Goal: Transaction & Acquisition: Purchase product/service

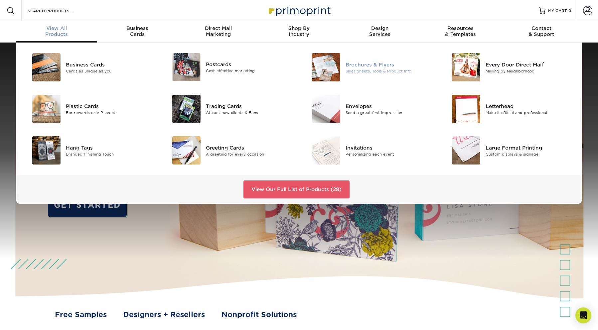
click at [386, 67] on div "Brochures & Flyers" at bounding box center [390, 64] width 88 height 7
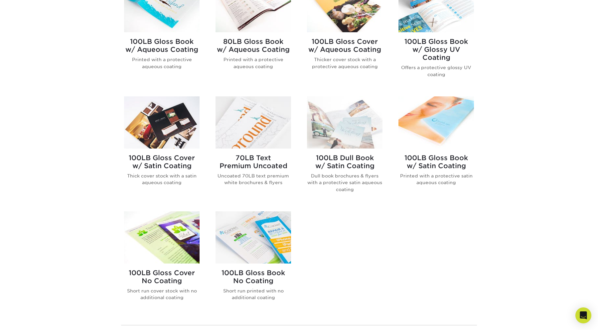
scroll to position [329, 0]
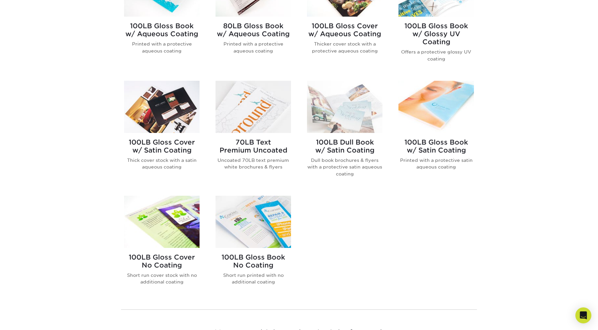
click at [432, 108] on img at bounding box center [437, 107] width 76 height 52
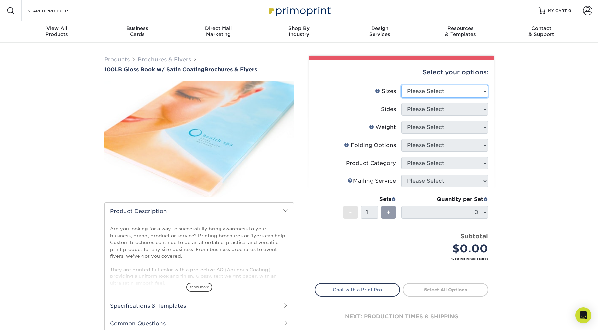
click at [431, 89] on select "Please Select 3.67" x 8.5" 4" x 6" 4" x 8.5" 4" x 9" 4" x 11" 4.25" x 5.5" 4.25…" at bounding box center [445, 91] width 87 height 13
click at [438, 91] on select "Please Select 3.67" x 8.5" 4" x 6" 4" x 8.5" 4" x 9" 4" x 11" 4.25" x 5.5" 4.25…" at bounding box center [445, 91] width 87 height 13
select select "8.50x11.00"
click at [402, 85] on select "Please Select 3.67" x 8.5" 4" x 6" 4" x 8.5" 4" x 9" 4" x 11" 4.25" x 5.5" 4.25…" at bounding box center [445, 91] width 87 height 13
click at [446, 108] on select "Please Select Print Both Sides Print Front Only" at bounding box center [445, 109] width 87 height 13
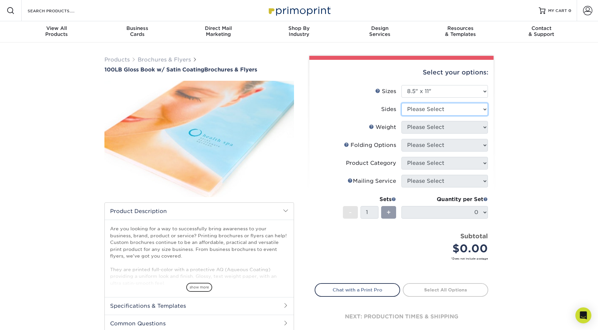
select select "13abbda7-1d64-4f25-8bb2-c179b224825d"
click at [402, 103] on select "Please Select Print Both Sides Print Front Only" at bounding box center [445, 109] width 87 height 13
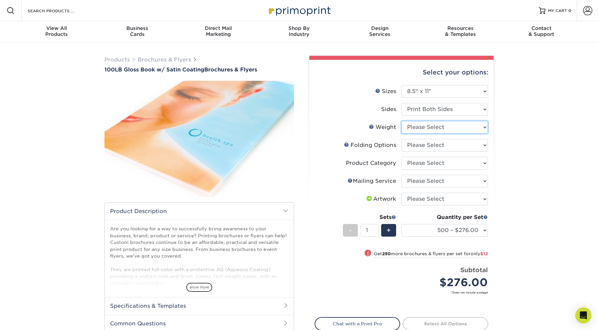
click at [441, 129] on select "Please Select 100LB" at bounding box center [445, 127] width 87 height 13
select select "100LB"
click at [402, 121] on select "Please Select 100LB" at bounding box center [445, 127] width 87 height 13
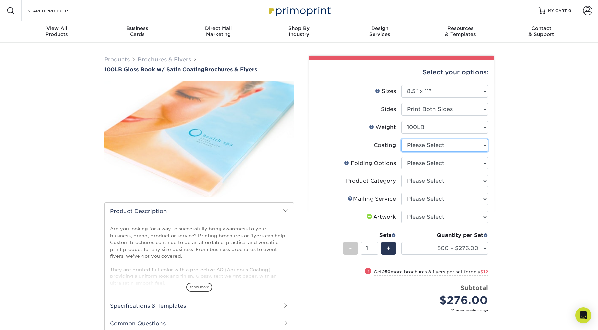
click at [441, 148] on select at bounding box center [445, 145] width 87 height 13
select select "1753ff32-3d28-4f95-990a-6fda0dbe3d7c"
click at [402, 139] on select at bounding box center [445, 145] width 87 height 13
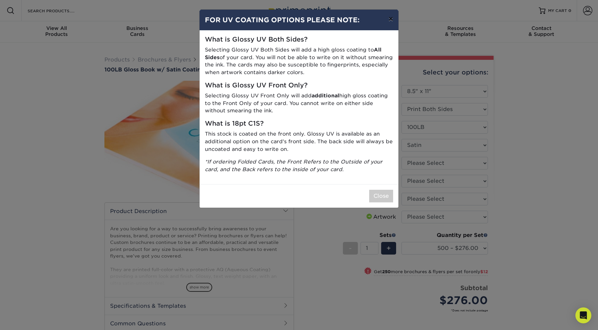
click at [390, 21] on button "×" at bounding box center [390, 19] width 15 height 19
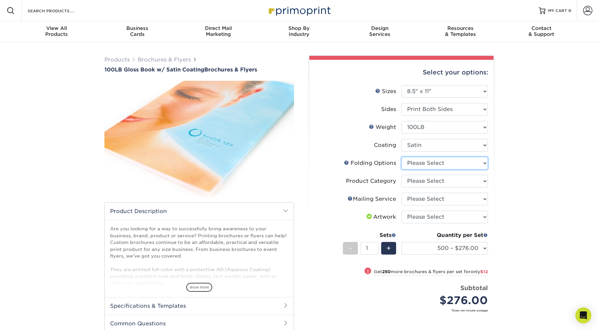
click at [430, 165] on select "Please Select FLAT - No Folding Accordion Fold Half-Fold (Vertical) Half-Fold (…" at bounding box center [445, 163] width 87 height 13
select select "6bd2fd9e-193e-4811-88f7-94c08206d735"
click at [402, 157] on select "Please Select FLAT - No Folding Accordion Fold Half-Fold (Vertical) Half-Fold (…" at bounding box center [445, 163] width 87 height 13
click at [432, 183] on select "Please Select Flyers and Brochures" at bounding box center [445, 181] width 87 height 13
select select "1a668080-6b7c-4174-b399-2c3833b27ef4"
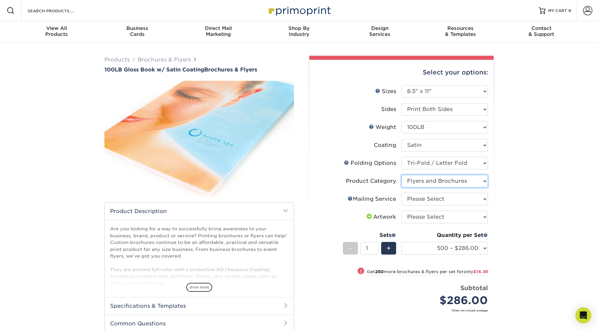
click at [402, 175] on select "Please Select Flyers and Brochures" at bounding box center [445, 181] width 87 height 13
click at [435, 200] on select "Please Select No Direct Mailing Service No, I will mail/stamp/imprint Direct Ma…" at bounding box center [445, 199] width 87 height 13
select select "3e5e9bdd-d78a-4c28-a41d-fe1407925ca6"
click at [402, 193] on select "Please Select No Direct Mailing Service No, I will mail/stamp/imprint Direct Ma…" at bounding box center [445, 199] width 87 height 13
click at [432, 217] on select "Please Select I will upload files I need a design - $175" at bounding box center [445, 217] width 87 height 13
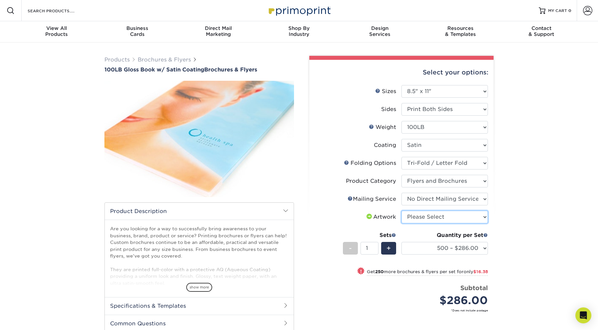
select select "upload"
click at [402, 211] on select "Please Select I will upload files I need a design - $175" at bounding box center [445, 217] width 87 height 13
click at [457, 250] on select "500 – $286.00 750 – $302.38 1000 – $332.75 1500 – $432.75 2000 – $416.75 2500 –…" at bounding box center [445, 248] width 87 height 13
click at [402, 242] on select "500 – $286.00 750 – $302.38 1000 – $332.75 1500 – $432.75 2000 – $416.75 2500 –…" at bounding box center [445, 248] width 87 height 13
click at [506, 239] on div "Products Brochures & Flyers 100LB Gloss Book w/ Satin Coating Brochures & Flyer…" at bounding box center [299, 228] width 598 height 370
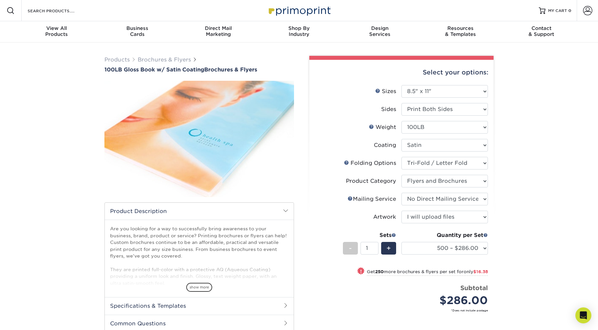
click at [450, 118] on li "Sides Please Select Print Both Sides Print Front Only" at bounding box center [401, 112] width 173 height 18
click at [454, 126] on select "Please Select 100LB" at bounding box center [445, 127] width 87 height 13
click at [402, 121] on select "Please Select 100LB" at bounding box center [445, 127] width 87 height 13
click at [510, 135] on div "Products Brochures & Flyers 100LB Gloss Book w/ Satin Coating Brochures & Flyer…" at bounding box center [299, 228] width 598 height 370
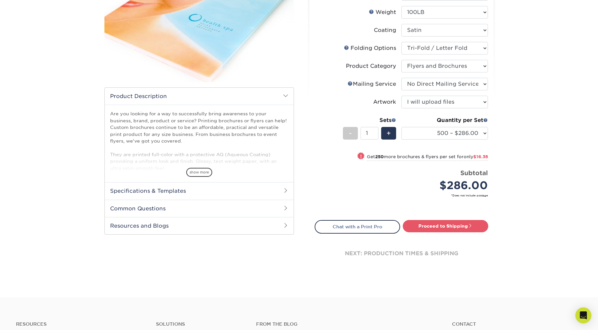
scroll to position [134, 0]
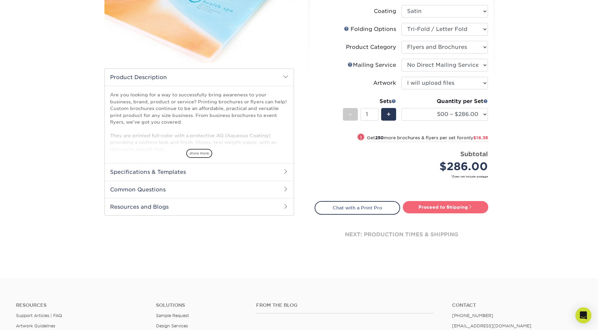
click at [442, 206] on link "Proceed to Shipping" at bounding box center [446, 207] width 86 height 12
type input "Set 1"
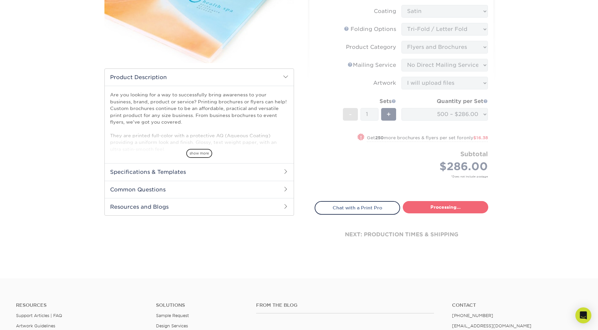
select select "fc2b0ae4-b4dc-47cf-a71d-7b91a7524e22"
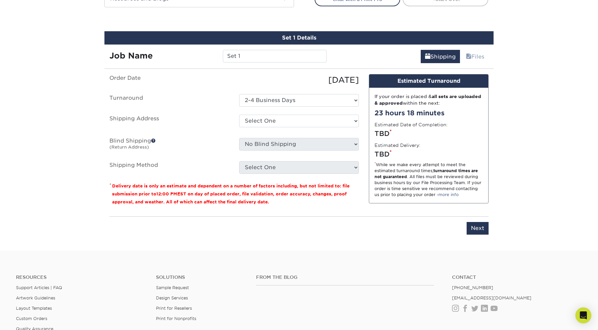
scroll to position [354, 0]
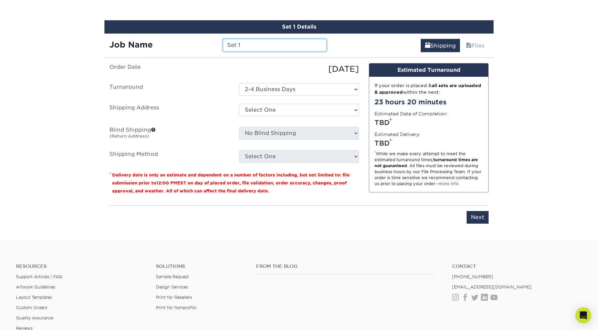
click at [251, 47] on input "Set 1" at bounding box center [275, 45] width 104 height 13
type input "CAT Tri-Fold Brochures"
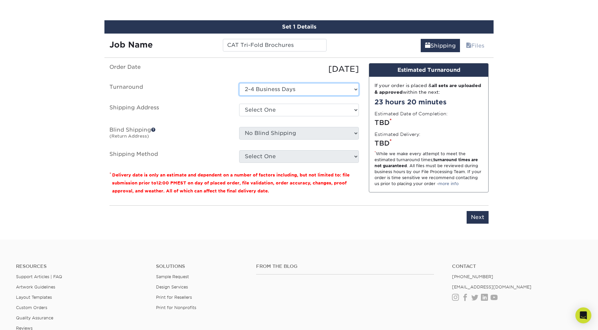
click at [288, 96] on select "Select One 2-4 Business Days" at bounding box center [299, 89] width 120 height 13
click at [239, 83] on select "Select One 2-4 Business Days" at bounding box center [299, 89] width 120 height 13
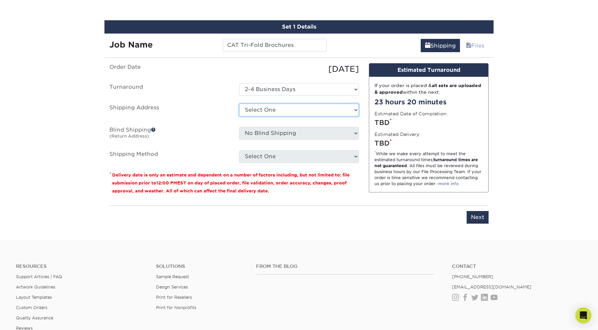
click at [274, 110] on select "Select One + Add New Address - Login" at bounding box center [299, 110] width 120 height 13
click at [264, 109] on select "Select One + Add New Address - Login" at bounding box center [299, 110] width 120 height 13
click at [239, 104] on select "Select One + Add New Address - Login" at bounding box center [299, 110] width 120 height 13
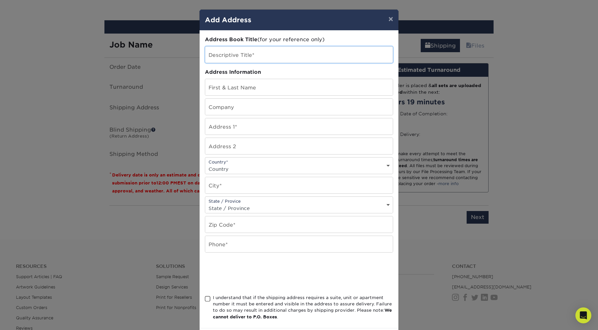
click at [261, 57] on input "text" at bounding box center [299, 55] width 188 height 16
click at [162, 77] on div "× Add Address Address Book Title (for your reference only) Descriptive Title* A…" at bounding box center [299, 165] width 598 height 330
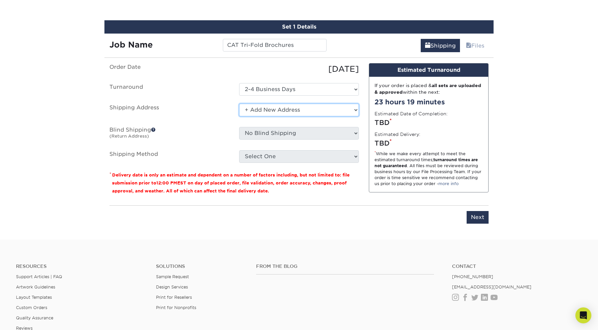
click at [292, 110] on select "Select One + Add New Address - Login" at bounding box center [299, 110] width 120 height 13
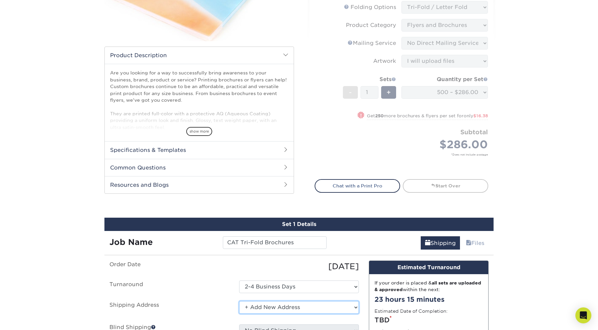
scroll to position [156, 0]
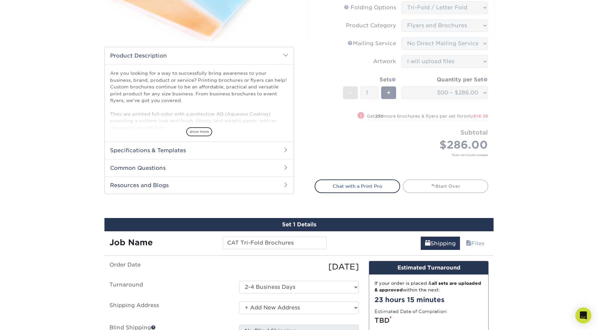
click at [253, 150] on h2 "Specifications & Templates" at bounding box center [199, 150] width 189 height 17
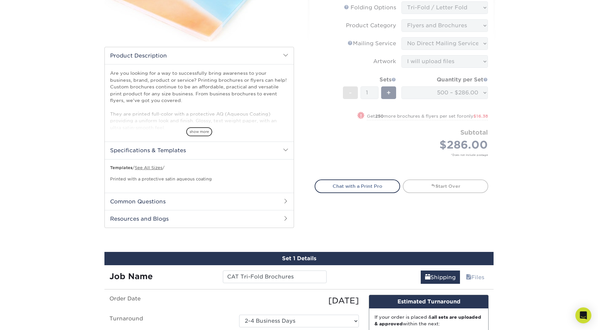
click at [253, 150] on h2 "Specifications & Templates" at bounding box center [199, 150] width 189 height 17
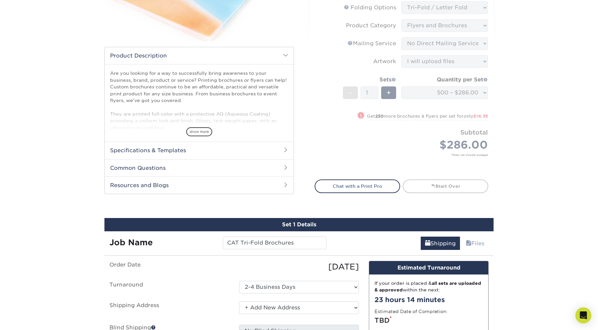
click at [235, 169] on h2 "Common Questions" at bounding box center [199, 167] width 189 height 17
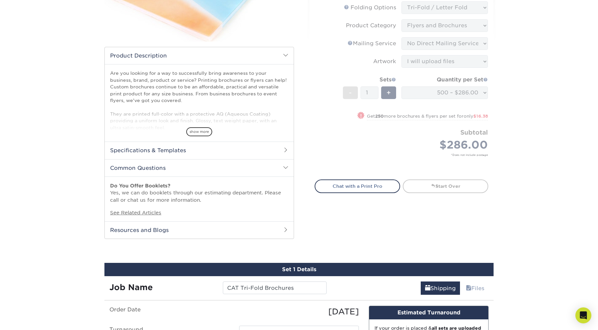
click at [236, 168] on h2 "Common Questions" at bounding box center [199, 167] width 189 height 17
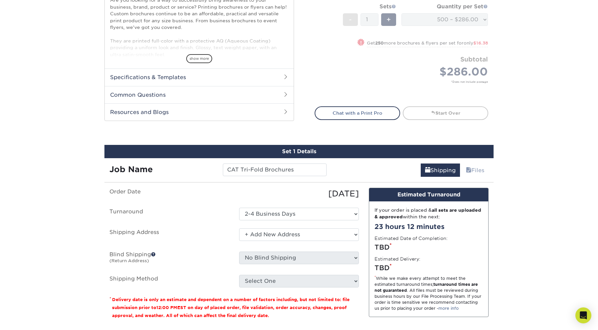
scroll to position [314, 0]
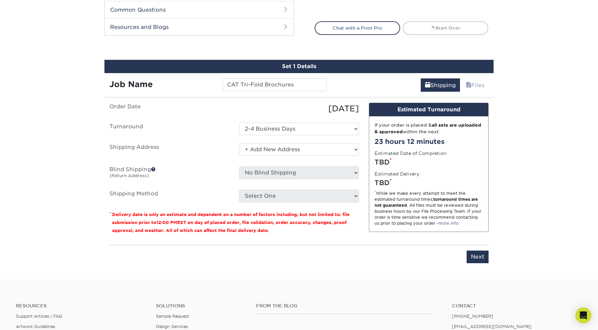
click at [555, 192] on div "Products Brochures & Flyers 100LB Gloss Book w/ Satin Coating Brochures & Flyer…" at bounding box center [299, 3] width 598 height 551
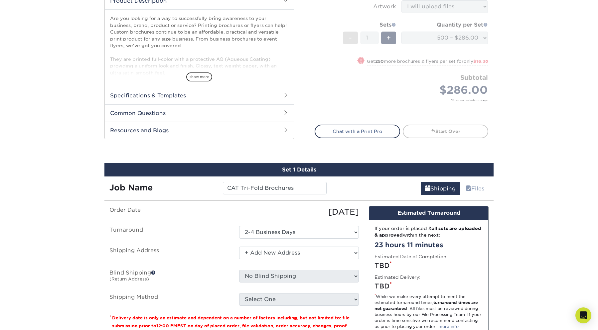
scroll to position [272, 0]
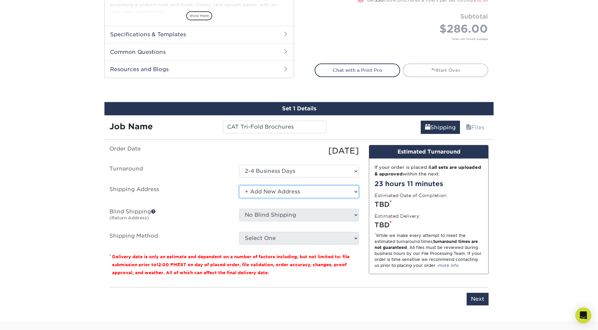
click at [312, 192] on select "Select One + Add New Address - Login" at bounding box center [299, 192] width 120 height 13
click at [239, 198] on select "Select One + Add New Address - Login" at bounding box center [299, 192] width 120 height 13
select select "-1"
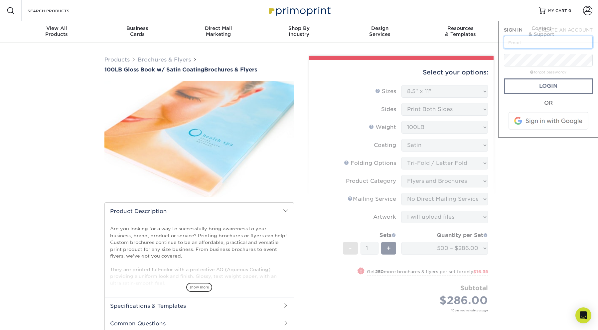
type input "[PERSON_NAME][EMAIL_ADDRESS][DOMAIN_NAME]"
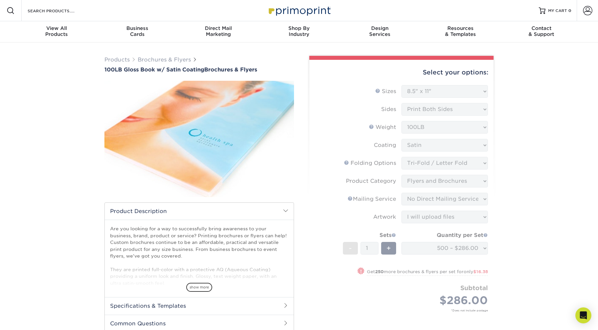
scroll to position [311, 0]
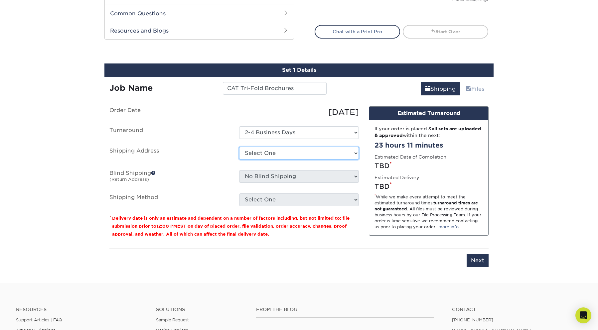
click at [277, 157] on select "Select One + Add New Address - Login" at bounding box center [299, 153] width 120 height 13
click at [239, 160] on select "Select One + Add New Address - Login" at bounding box center [299, 153] width 120 height 13
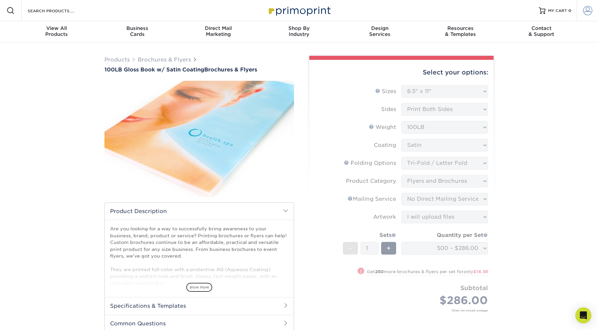
click at [585, 11] on span at bounding box center [587, 10] width 9 height 9
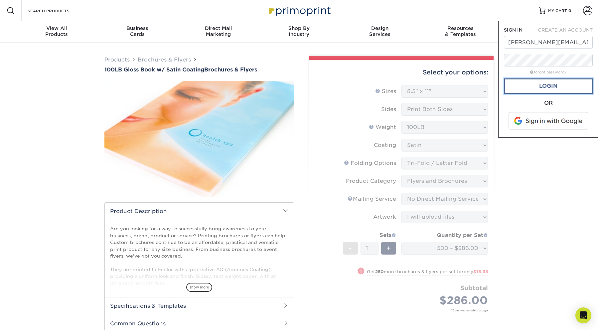
click at [552, 85] on link "Login" at bounding box center [548, 86] width 89 height 15
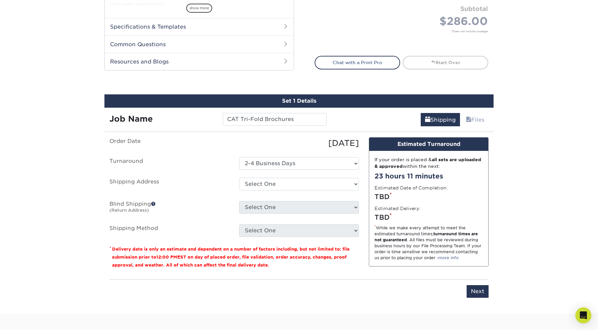
scroll to position [334, 0]
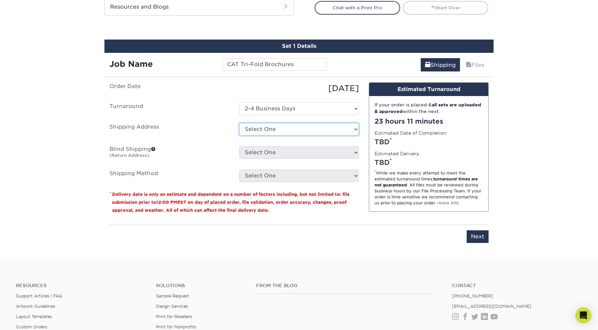
click at [287, 130] on select "Select One [STREET_ADDRESS][PERSON_NAME] [STREET_ADDRESS][PERSON_NAME] [STREET_…" at bounding box center [299, 129] width 120 height 13
select select "254097"
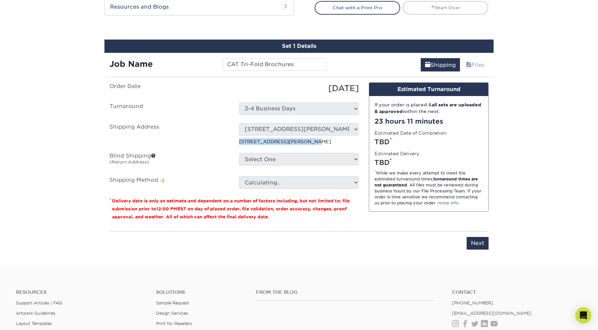
drag, startPoint x: 330, startPoint y: 142, endPoint x: 238, endPoint y: 141, distance: 91.9
click at [238, 141] on div "Select One [STREET_ADDRESS][PERSON_NAME] [STREET_ADDRESS][PERSON_NAME] [STREET_…" at bounding box center [299, 134] width 130 height 22
copy p "[STREET_ADDRESS][PERSON_NAME]"
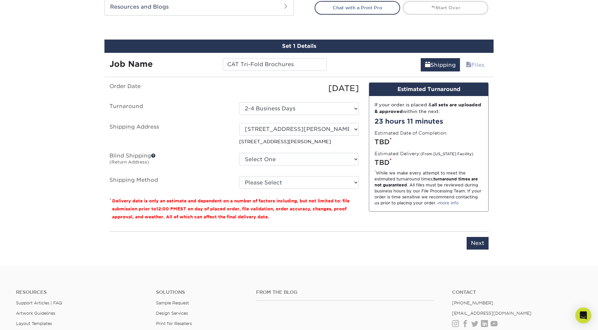
click at [210, 146] on ul "Order Date [DATE] [GEOGRAPHIC_DATA] Select One 2-4 Business Days Shipping Addre…" at bounding box center [234, 136] width 250 height 107
click at [309, 162] on select "Select One [STREET_ADDRESS][PERSON_NAME] [STREET_ADDRESS][PERSON_NAME] [STREET_…" at bounding box center [299, 159] width 120 height 13
select select "254097"
click at [239, 153] on select "Select One [STREET_ADDRESS][PERSON_NAME] [STREET_ADDRESS][PERSON_NAME] [STREET_…" at bounding box center [299, 159] width 120 height 13
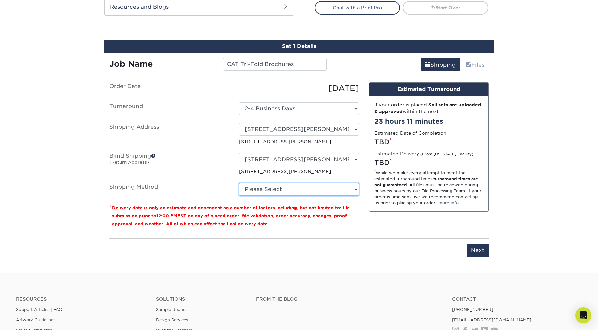
click at [283, 190] on select "Please Select Ground Shipping (+$25.33) 3 Day Shipping Service (+$36.74) 2 Day …" at bounding box center [299, 189] width 120 height 13
select select "02"
click at [239, 183] on select "Please Select Ground Shipping (+$25.33) 3 Day Shipping Service (+$36.74) 2 Day …" at bounding box center [299, 189] width 120 height 13
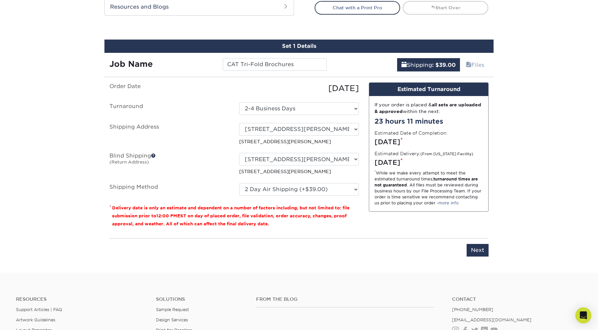
click at [215, 175] on label "Blind Shipping (Return Address)" at bounding box center [170, 164] width 130 height 22
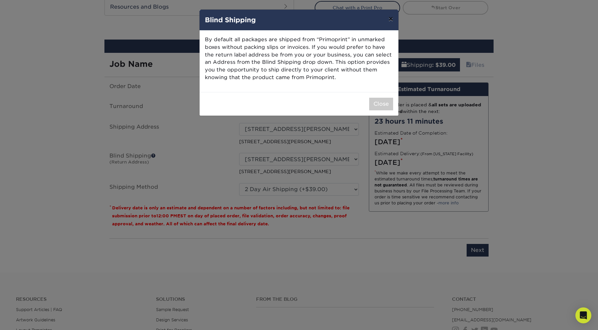
click at [390, 20] on button "×" at bounding box center [390, 19] width 15 height 19
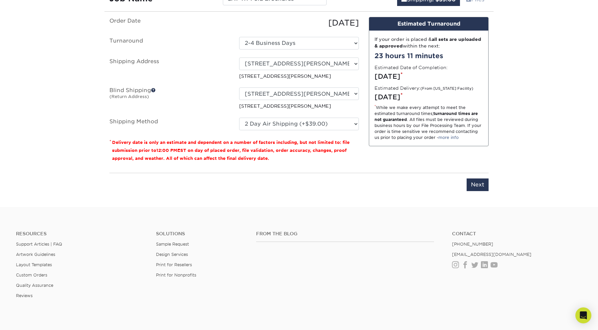
scroll to position [401, 0]
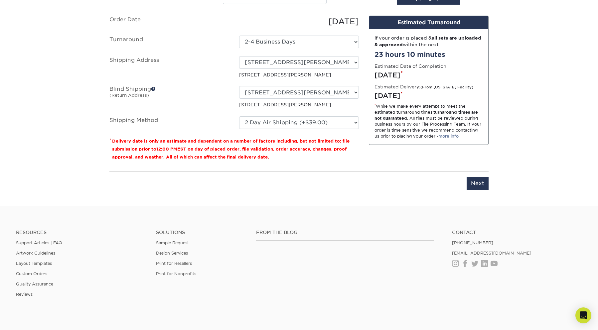
click at [404, 208] on footer "Resources Support Articles | FAQ Artwork Guidelines Layout Templates Custom Ord…" at bounding box center [299, 303] width 598 height 195
click at [482, 187] on input "Next" at bounding box center [478, 183] width 22 height 13
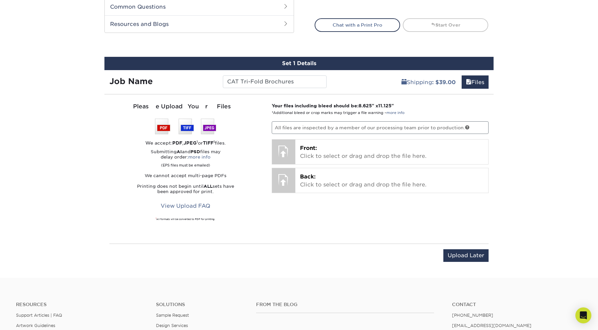
scroll to position [331, 0]
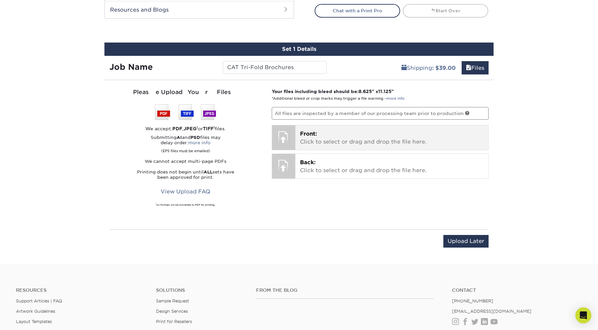
click at [324, 141] on p "Front: Click to select or drag and drop the file here." at bounding box center [392, 138] width 184 height 16
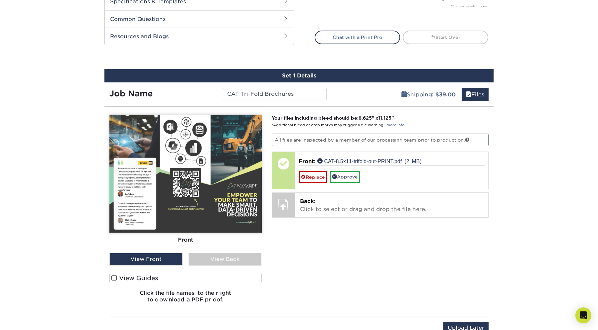
scroll to position [308, 0]
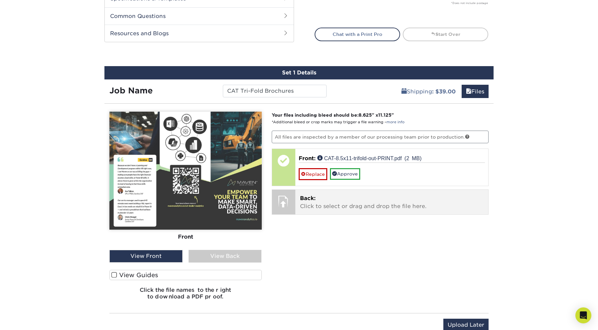
click at [341, 200] on p "Back: Click to select or drag and drop the file here." at bounding box center [392, 203] width 184 height 16
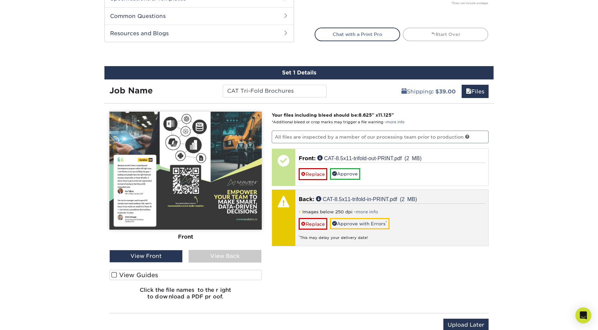
click at [354, 205] on div "Images below 250 dpi - more info Replace Approve with Errors * * This may delay…" at bounding box center [392, 222] width 187 height 37
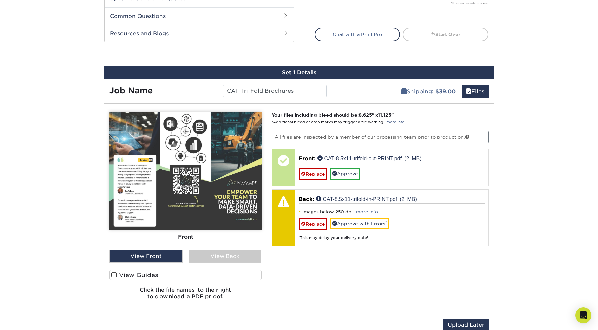
click at [238, 257] on div "View Back" at bounding box center [225, 256] width 73 height 13
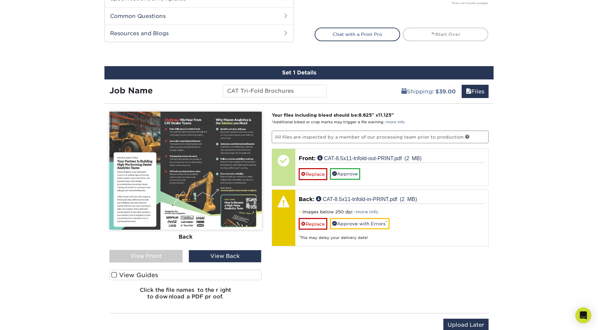
click at [158, 277] on label "View Guides" at bounding box center [185, 275] width 152 height 10
click at [0, 0] on input "View Guides" at bounding box center [0, 0] width 0 height 0
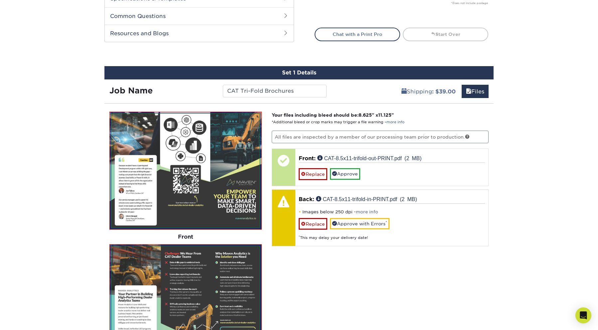
click at [194, 179] on img at bounding box center [185, 171] width 148 height 114
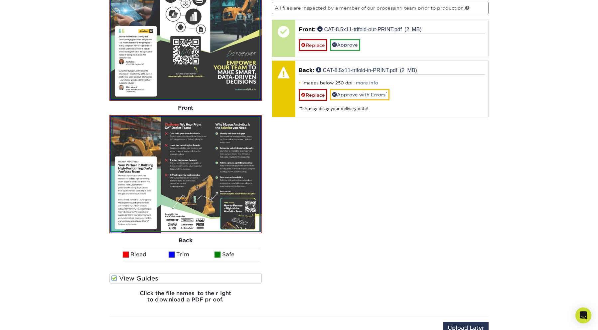
scroll to position [449, 0]
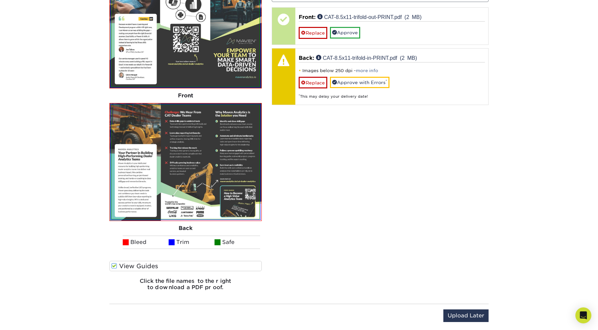
click at [195, 191] on img at bounding box center [185, 162] width 148 height 114
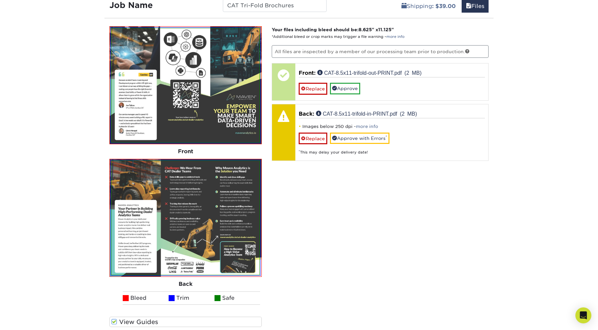
scroll to position [388, 0]
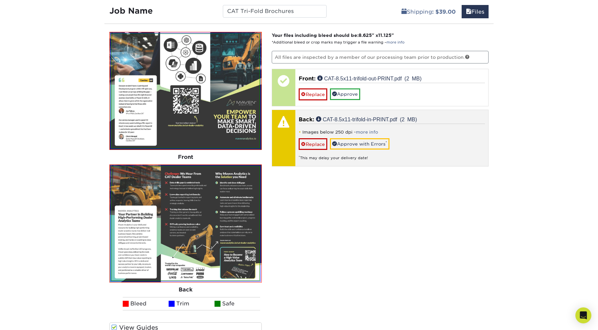
click at [333, 128] on div "Images below 250 dpi - more info Replace Approve with Errors * * This may delay…" at bounding box center [392, 142] width 187 height 37
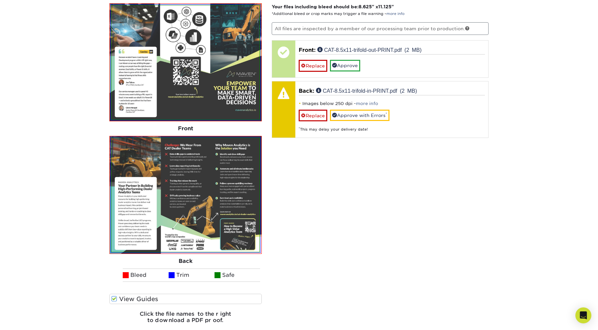
scroll to position [337, 0]
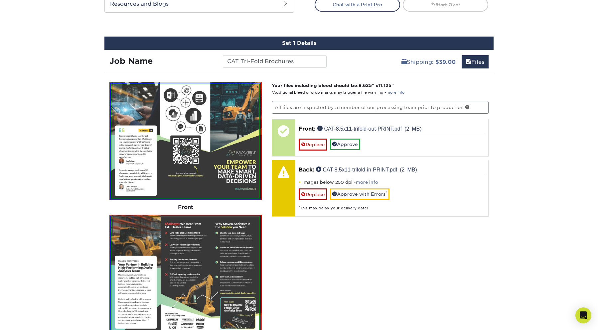
click at [371, 181] on link "more info" at bounding box center [367, 182] width 22 height 5
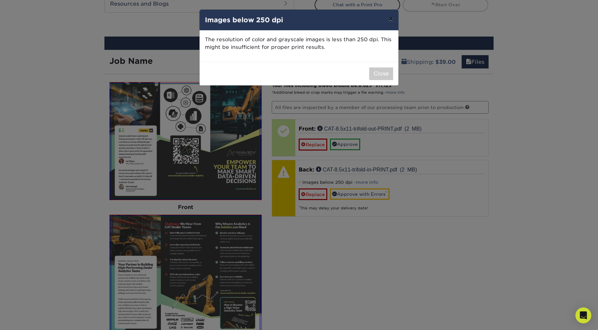
click at [392, 21] on button "×" at bounding box center [390, 19] width 15 height 19
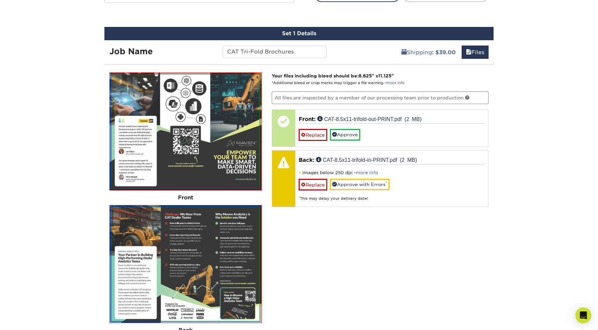
scroll to position [342, 0]
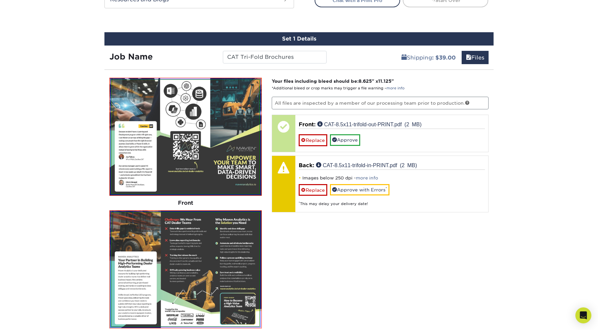
click at [200, 134] on img at bounding box center [185, 137] width 148 height 114
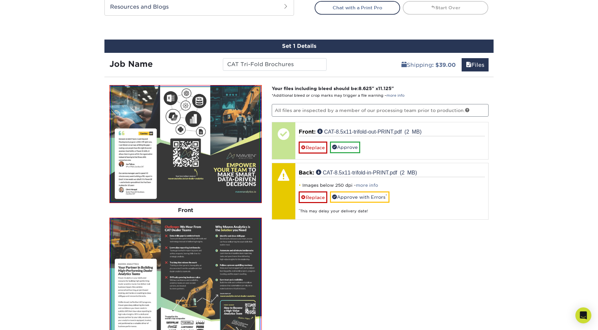
scroll to position [349, 0]
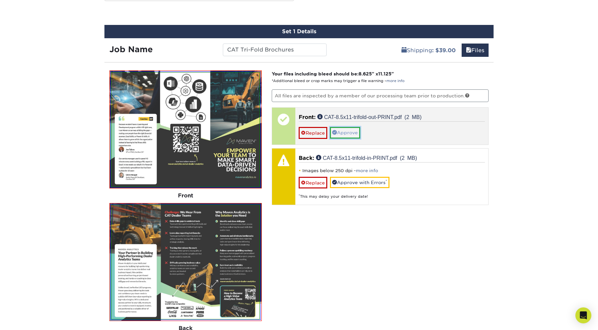
click at [356, 132] on link "Approve" at bounding box center [345, 132] width 30 height 11
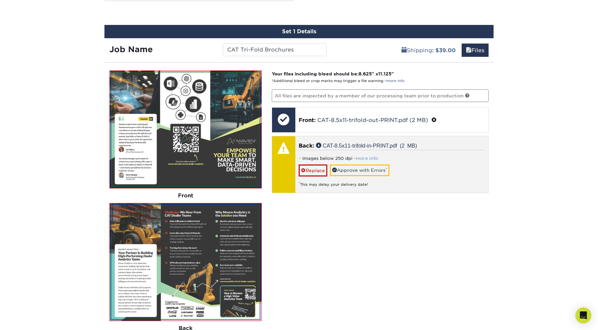
click at [370, 159] on link "more info" at bounding box center [367, 158] width 22 height 5
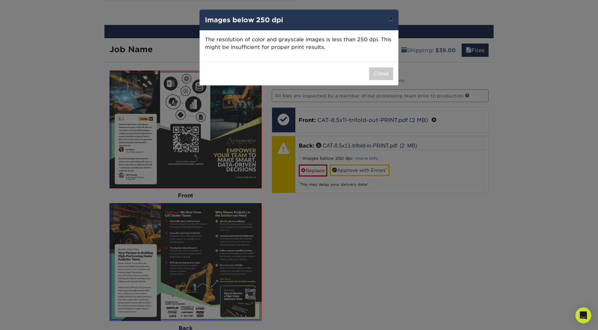
click at [392, 19] on button "×" at bounding box center [390, 19] width 15 height 19
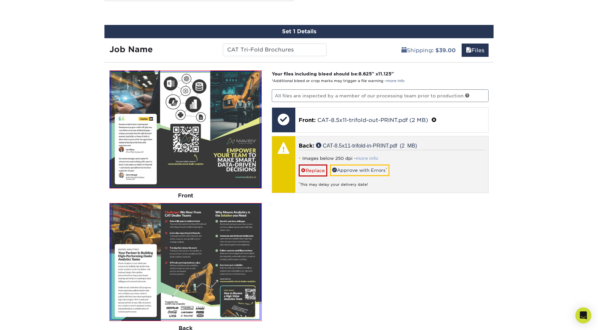
click at [366, 156] on link "more info" at bounding box center [367, 158] width 22 height 5
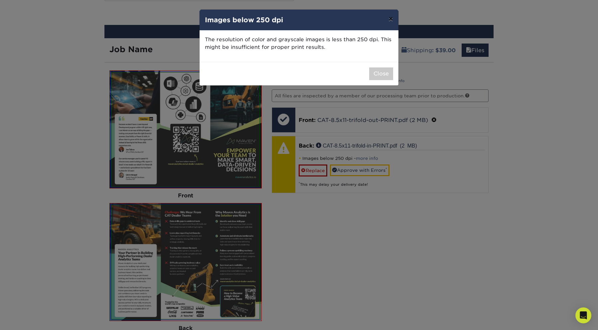
click at [389, 20] on button "×" at bounding box center [390, 19] width 15 height 19
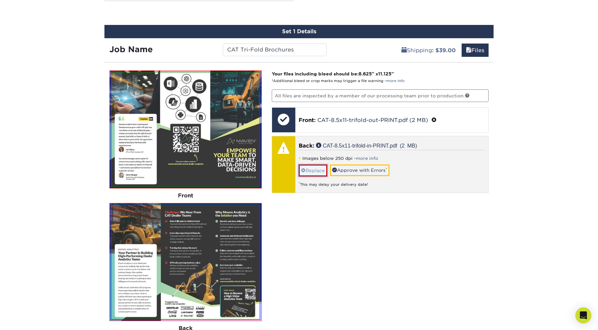
click at [320, 174] on link "Replace" at bounding box center [313, 171] width 29 height 12
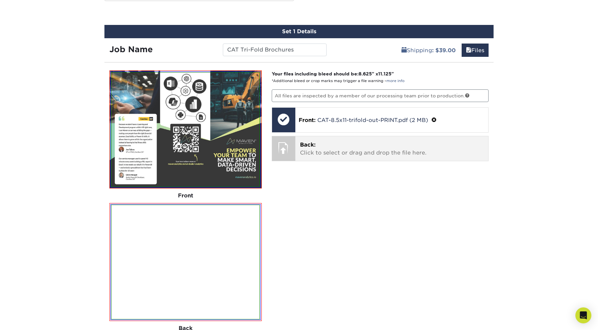
click at [339, 153] on p "Back: Click to select or drag and drop the file here." at bounding box center [392, 149] width 184 height 16
click at [333, 147] on p "Back: Click to select or drag and drop the file here." at bounding box center [392, 149] width 184 height 16
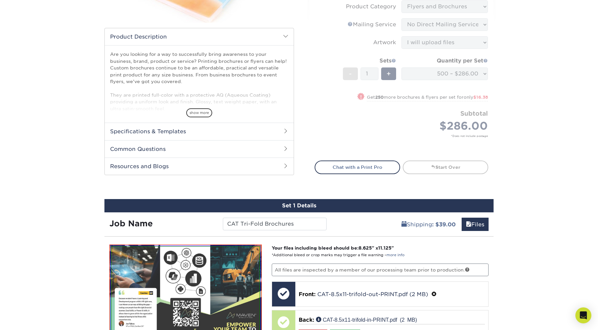
scroll to position [436, 0]
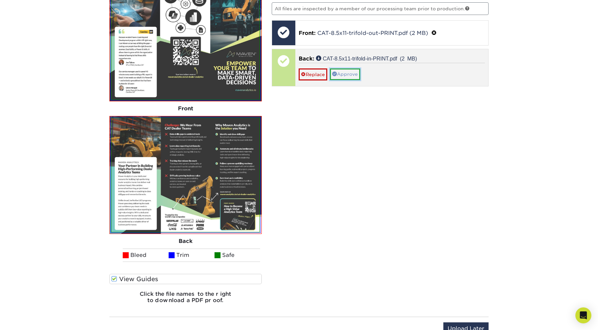
click at [345, 76] on link "Approve" at bounding box center [345, 74] width 30 height 11
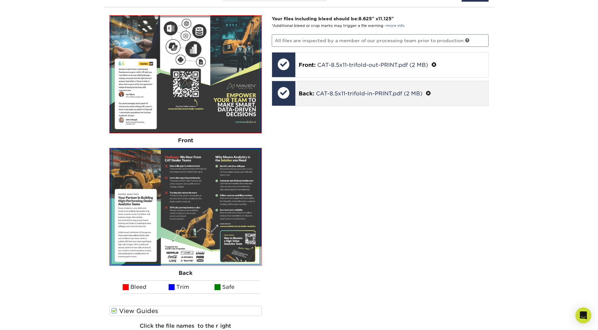
scroll to position [484, 0]
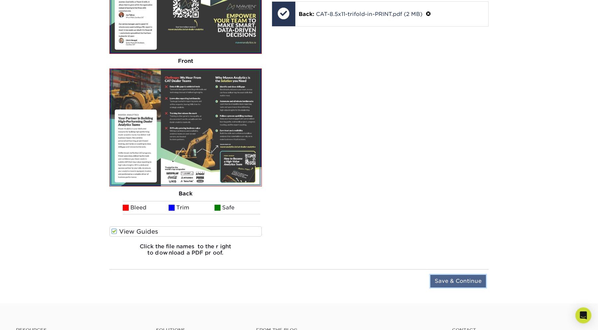
click at [464, 282] on input "Save & Continue" at bounding box center [459, 281] width 56 height 13
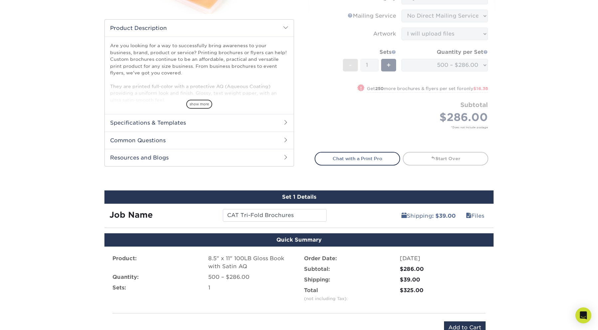
scroll to position [174, 0]
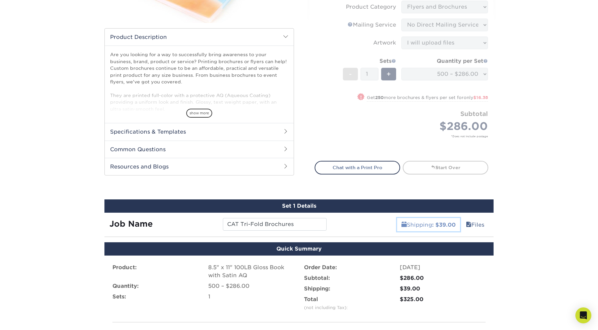
click at [419, 226] on link "Shipping : $39.00" at bounding box center [428, 224] width 63 height 13
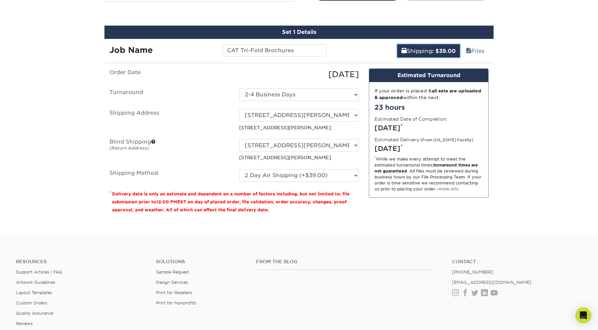
scroll to position [347, 0]
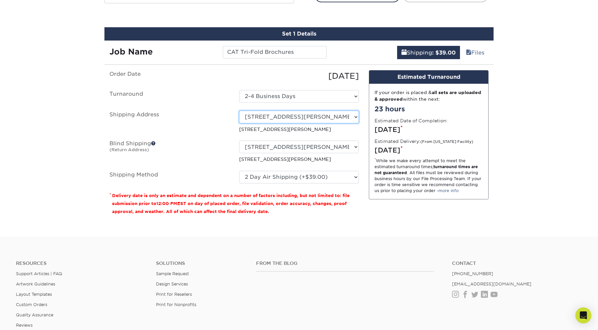
click at [299, 113] on select "Select One [STREET_ADDRESS][PERSON_NAME] [STREET_ADDRESS][PERSON_NAME] [STREET_…" at bounding box center [299, 117] width 120 height 13
select select "newaddress"
click at [239, 111] on select "Select One [STREET_ADDRESS][PERSON_NAME] [STREET_ADDRESS][PERSON_NAME] [STREET_…" at bounding box center [299, 117] width 120 height 13
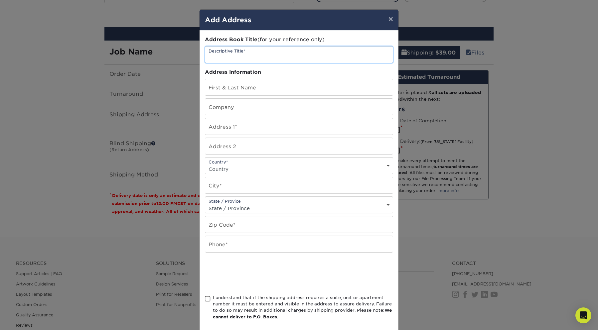
click at [245, 51] on input "text" at bounding box center [299, 55] width 188 height 16
type input "[PERSON_NAME] Home"
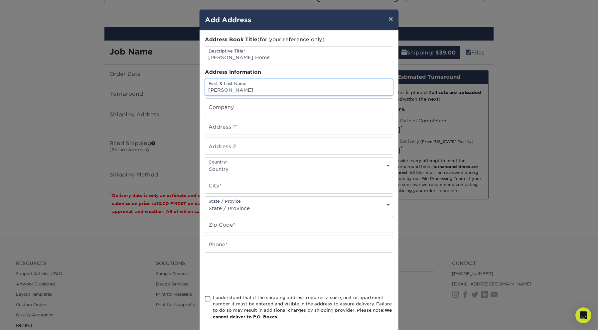
type input "[PERSON_NAME]"
type input "Maven Analytics"
paste input "[STREET_ADDRESS][PERSON_NAME]"
type input "[STREET_ADDRESS][PERSON_NAME]"
click at [245, 165] on select "Country [GEOGRAPHIC_DATA] [GEOGRAPHIC_DATA] ----------------------------- [GEOG…" at bounding box center [299, 169] width 188 height 10
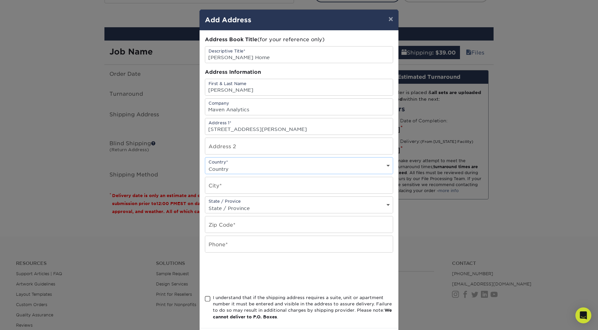
select select "US"
click at [205, 164] on select "Country [GEOGRAPHIC_DATA] [GEOGRAPHIC_DATA] ----------------------------- [GEOG…" at bounding box center [299, 169] width 188 height 10
click at [233, 188] on input "text" at bounding box center [299, 185] width 188 height 16
paste input "READING"
type input "READING"
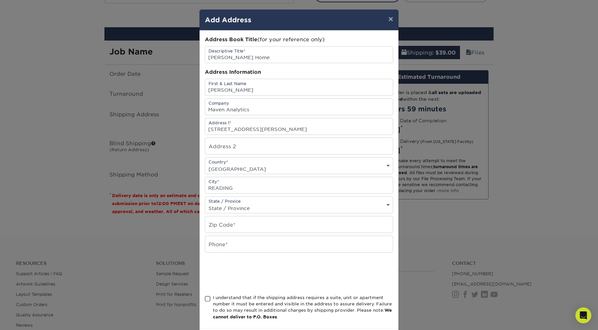
click at [252, 209] on select "State / Province [US_STATE] [US_STATE] [US_STATE] [US_STATE] [US_STATE] [US_STA…" at bounding box center [299, 209] width 188 height 10
select select "MA"
click at [205, 204] on select "State / Province [US_STATE] [US_STATE] [US_STATE] [US_STATE] [US_STATE] [US_STA…" at bounding box center [299, 209] width 188 height 10
click at [271, 223] on input "text" at bounding box center [299, 225] width 188 height 16
paste input "01867-2321"
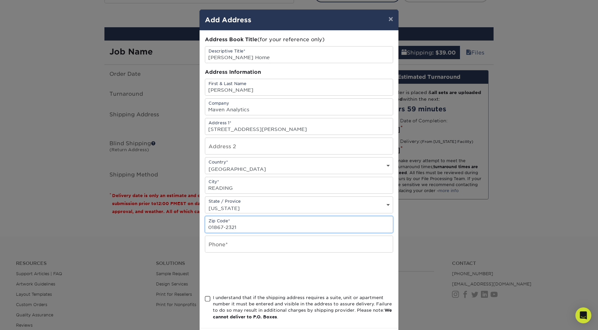
type input "01867-2321"
click at [244, 242] on input "text" at bounding box center [299, 244] width 188 height 16
type input "6197294921"
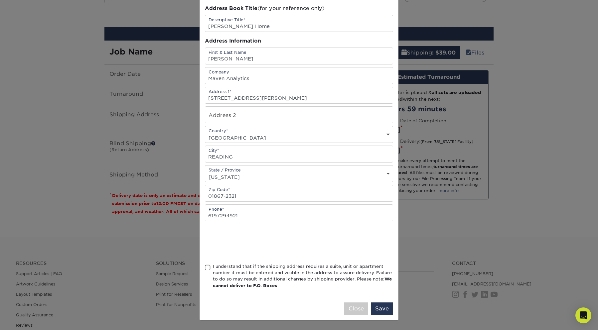
drag, startPoint x: 365, startPoint y: 239, endPoint x: 300, endPoint y: 247, distance: 65.7
click at [365, 239] on div at bounding box center [299, 243] width 188 height 26
click at [215, 271] on div "I understand that if the shipping address requires a suite, unit or apartment n…" at bounding box center [303, 277] width 180 height 26
click at [0, 0] on input "I understand that if the shipping address requires a suite, unit or apartment n…" at bounding box center [0, 0] width 0 height 0
click at [390, 309] on button "Save" at bounding box center [382, 309] width 22 height 13
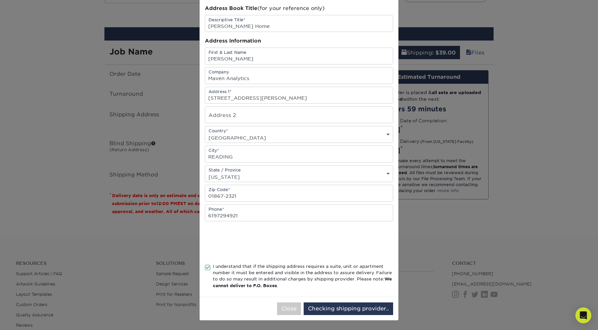
scroll to position [0, 0]
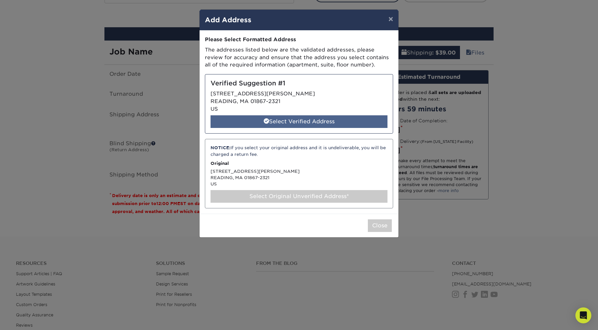
click at [303, 122] on div "Select Verified Address" at bounding box center [299, 121] width 177 height 13
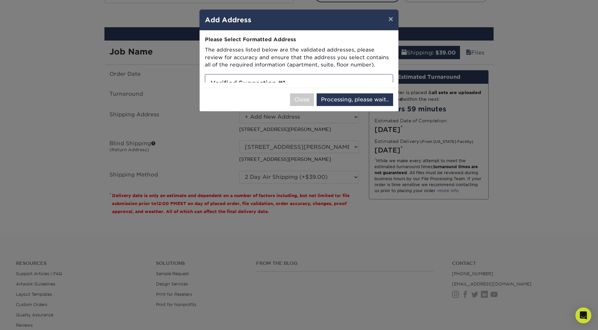
select select "286460"
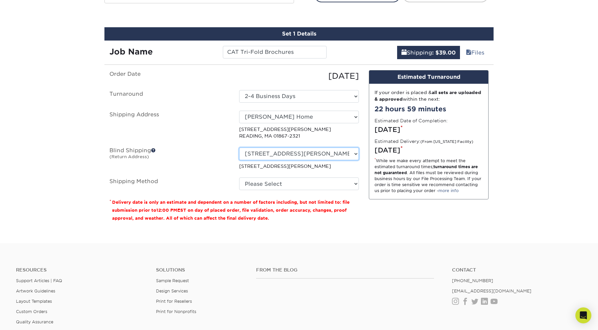
click at [294, 156] on select "Select One [STREET_ADDRESS][PERSON_NAME] [STREET_ADDRESS][PERSON_NAME] [STREET_…" at bounding box center [299, 154] width 120 height 13
click at [274, 156] on select "Select One [STREET_ADDRESS][PERSON_NAME] [STREET_ADDRESS][PERSON_NAME] [STREET_…" at bounding box center [299, 154] width 120 height 13
click at [322, 158] on select "Select One [STREET_ADDRESS][PERSON_NAME] [STREET_ADDRESS][PERSON_NAME] [STREET_…" at bounding box center [299, 154] width 120 height 13
select select "260165"
click at [239, 148] on select "Select One [STREET_ADDRESS][PERSON_NAME] [STREET_ADDRESS][PERSON_NAME] [STREET_…" at bounding box center [299, 154] width 120 height 13
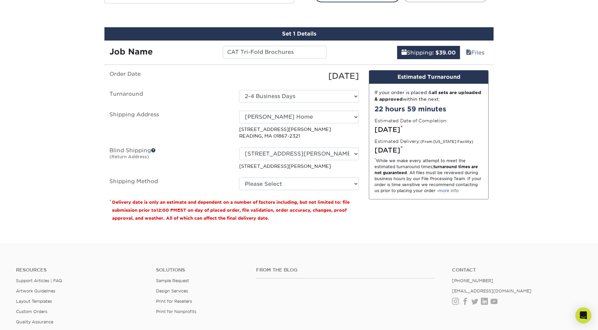
click at [227, 156] on label "Blind Shipping (Return Address)" at bounding box center [170, 159] width 130 height 22
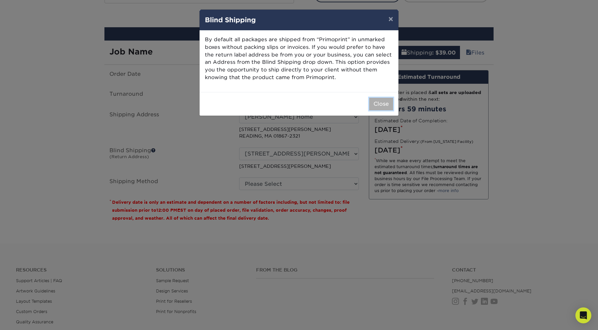
click at [378, 106] on button "Close" at bounding box center [381, 104] width 24 height 13
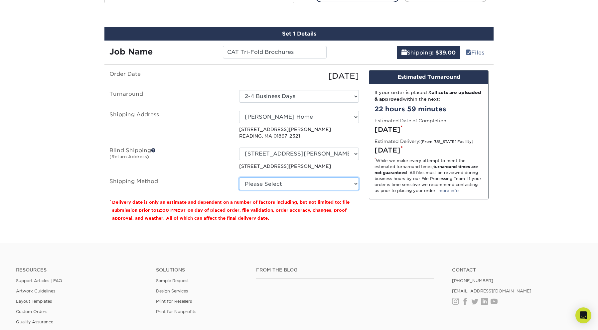
click at [292, 185] on select "Please Select Ground Shipping (+$25.33) 3 Day Shipping Service (+$36.74) 2 Day …" at bounding box center [299, 184] width 120 height 13
select select "02"
click at [239, 178] on select "Please Select Ground Shipping (+$25.33) 3 Day Shipping Service (+$36.74) 2 Day …" at bounding box center [299, 184] width 120 height 13
click at [209, 162] on label "Blind Shipping (Return Address)" at bounding box center [170, 159] width 130 height 22
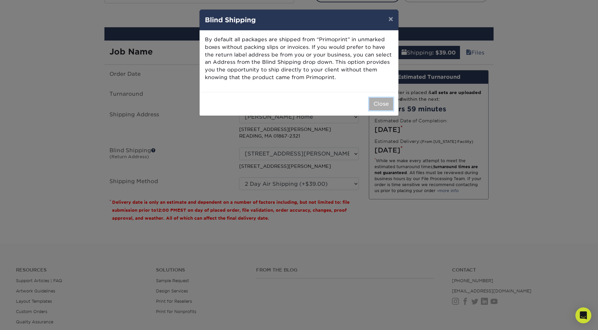
click at [388, 107] on button "Close" at bounding box center [381, 104] width 24 height 13
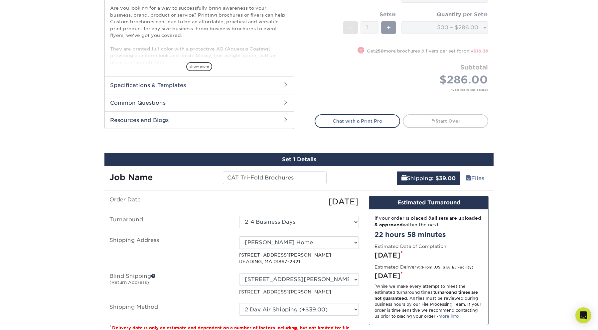
scroll to position [258, 0]
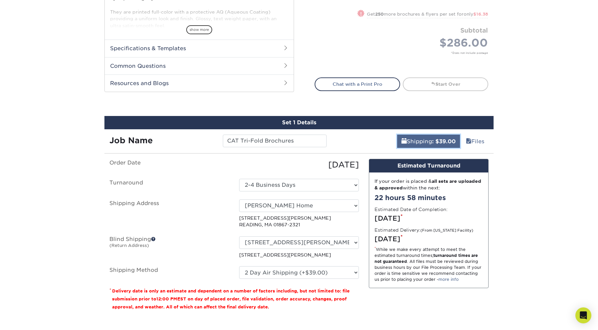
click at [424, 142] on link "Shipping : $39.00" at bounding box center [428, 141] width 63 height 13
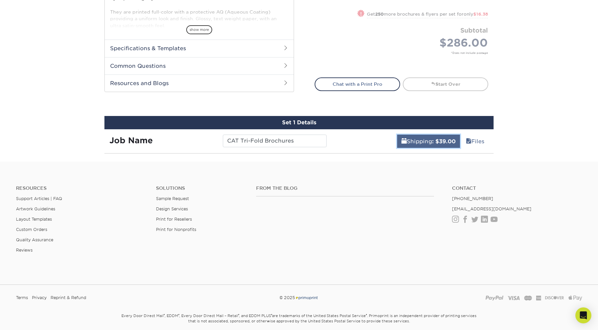
click at [424, 144] on link "Shipping : $39.00" at bounding box center [428, 141] width 63 height 13
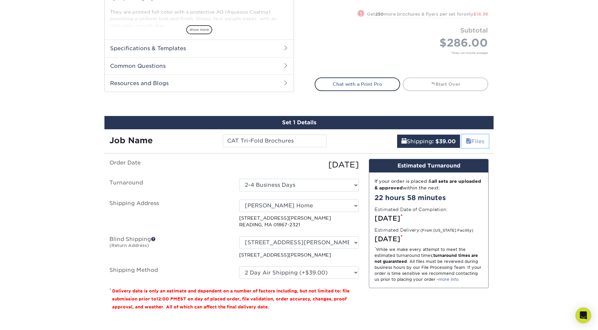
click at [478, 139] on link "Files" at bounding box center [475, 141] width 27 height 13
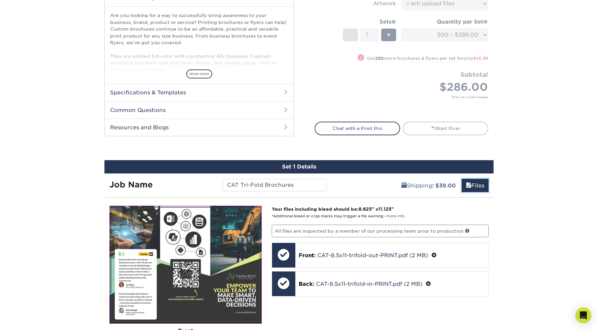
scroll to position [281, 0]
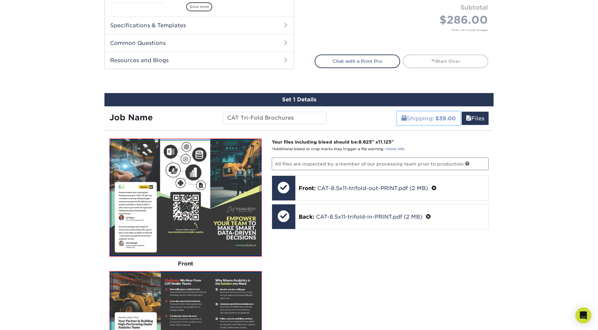
click at [430, 124] on link "Shipping : $39.00" at bounding box center [428, 118] width 63 height 13
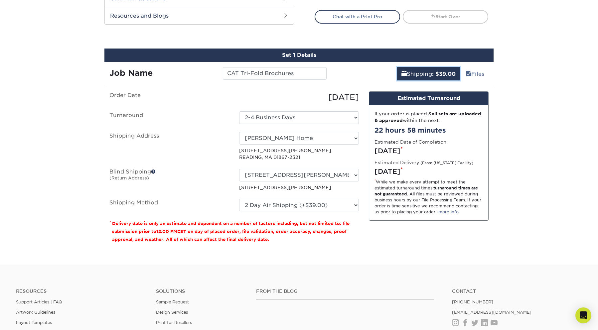
scroll to position [329, 0]
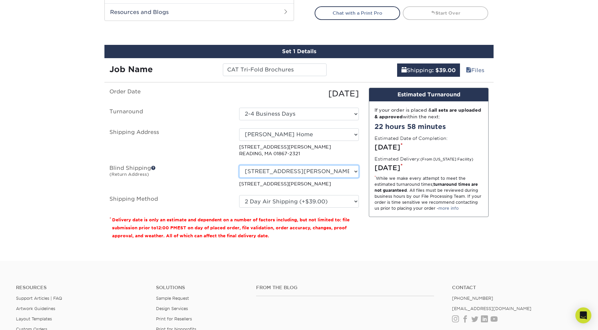
click at [329, 166] on select "Select One [STREET_ADDRESS][PERSON_NAME] [STREET_ADDRESS][PERSON_NAME] [STREET_…" at bounding box center [299, 171] width 120 height 13
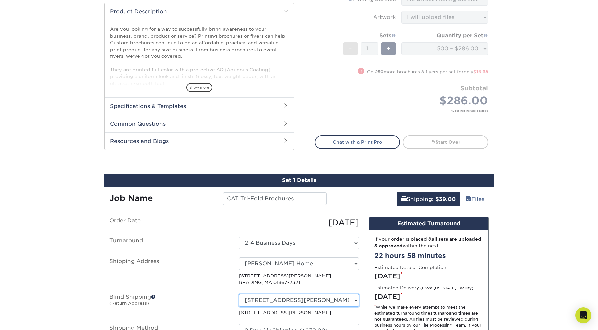
scroll to position [240, 0]
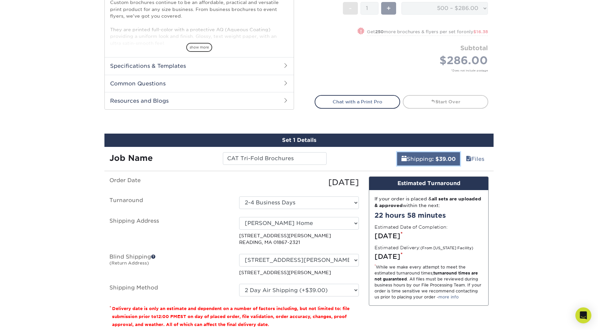
click at [422, 159] on link "Shipping : $39.00" at bounding box center [428, 158] width 63 height 13
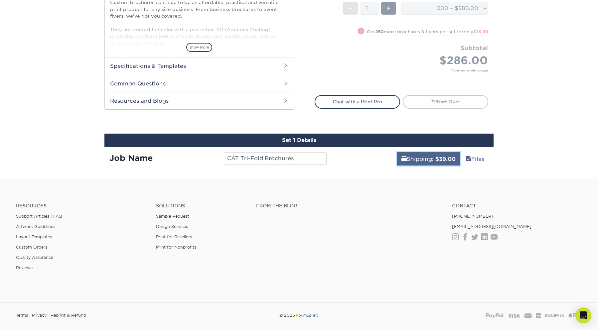
click at [422, 159] on link "Shipping : $39.00" at bounding box center [428, 158] width 63 height 13
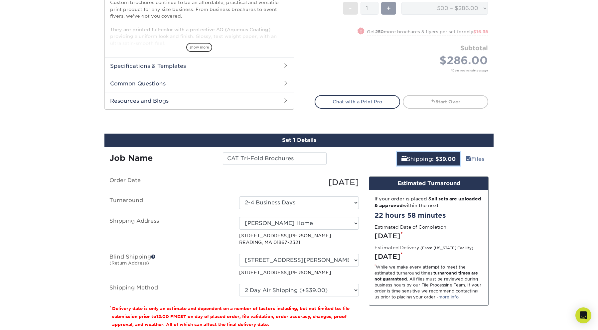
scroll to position [371, 0]
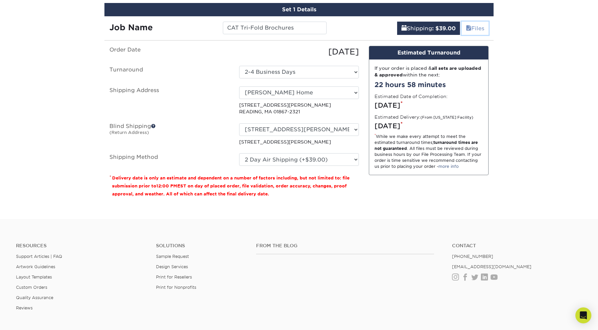
click at [479, 27] on link "Files" at bounding box center [475, 28] width 27 height 13
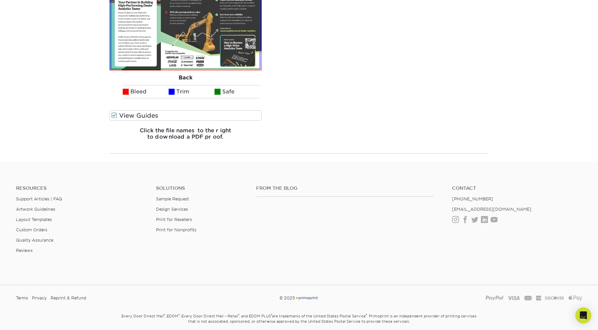
scroll to position [603, 0]
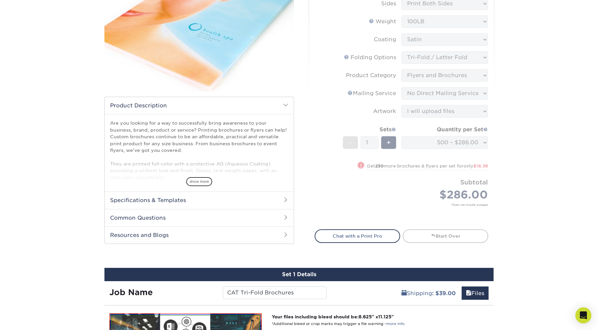
scroll to position [0, 0]
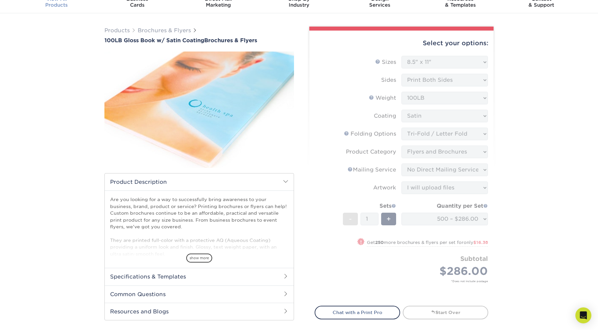
scroll to position [26, 0]
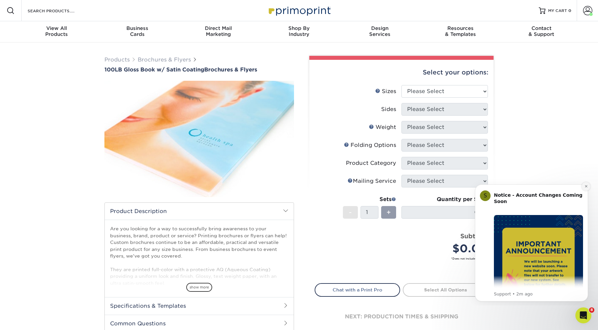
click at [585, 185] on icon "Dismiss notification" at bounding box center [587, 187] width 4 height 4
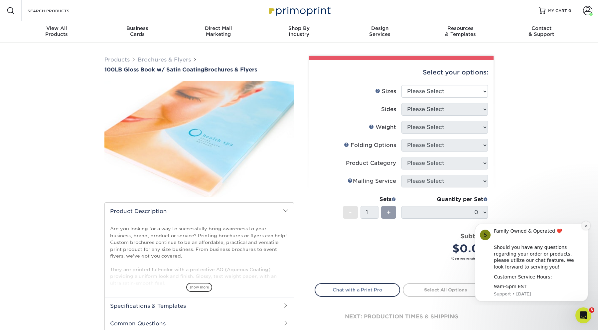
click at [587, 225] on icon "Dismiss notification" at bounding box center [587, 226] width 4 height 4
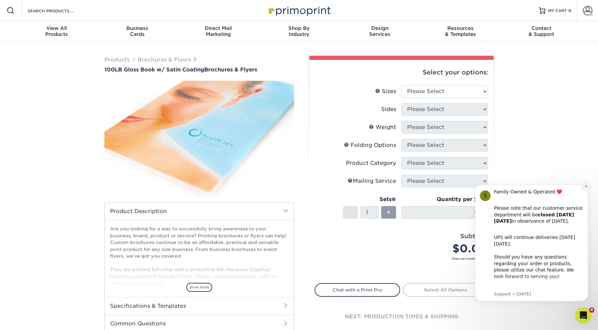
click at [589, 186] on button "Dismiss notification" at bounding box center [586, 186] width 9 height 9
